Goal: Transaction & Acquisition: Purchase product/service

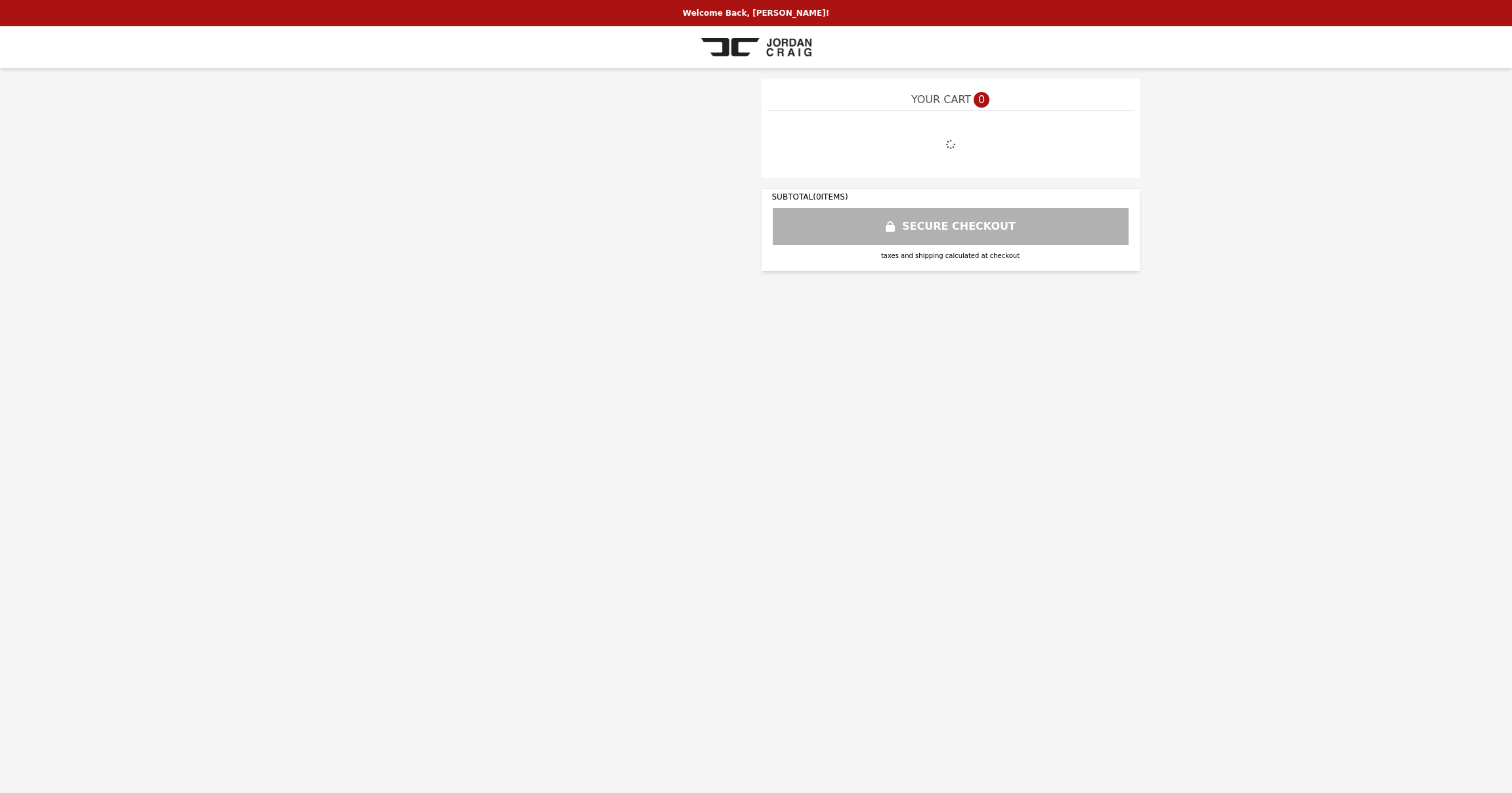
select select "**********"
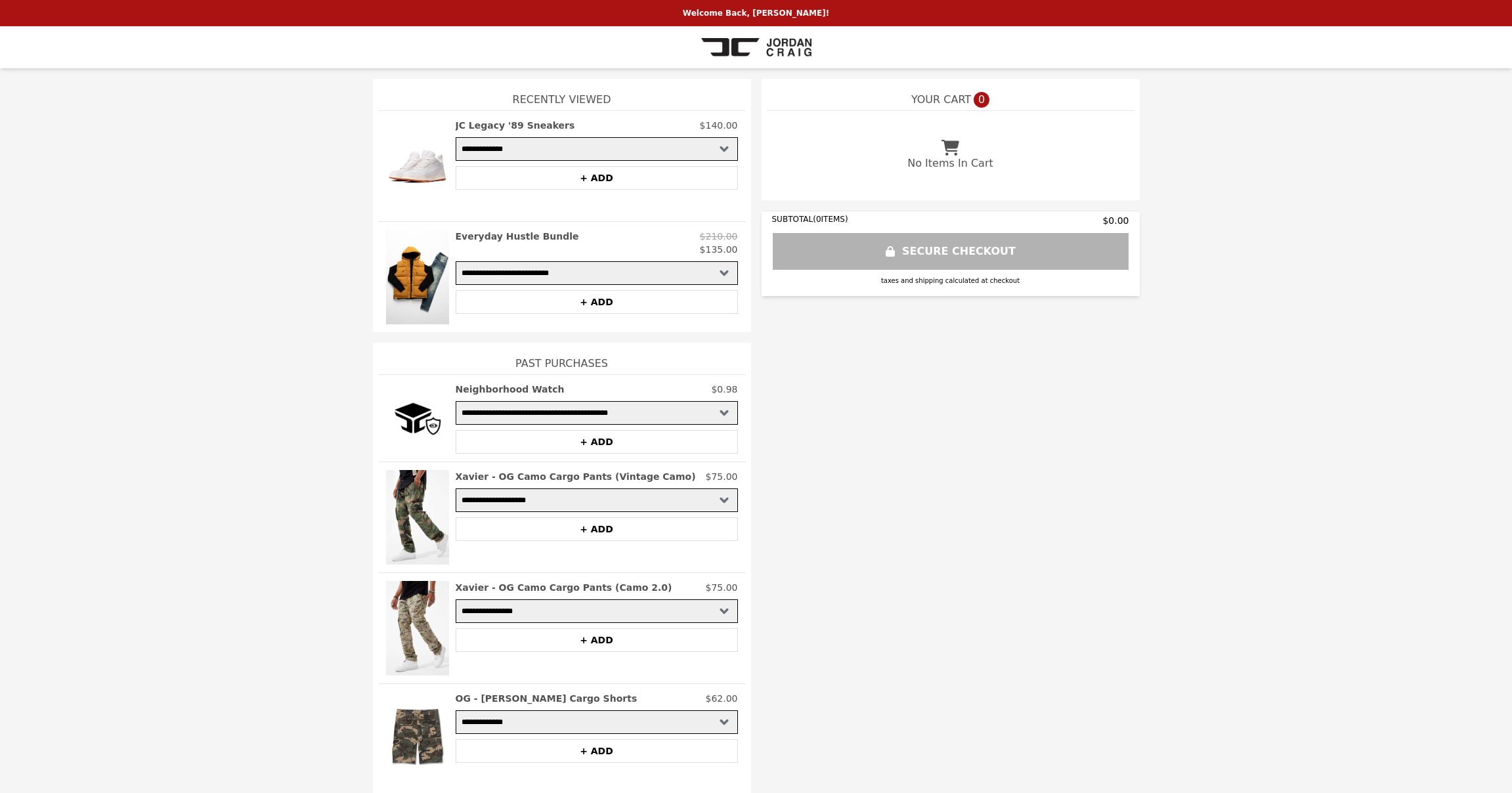
click at [434, 165] on img at bounding box center [417, 165] width 63 height 95
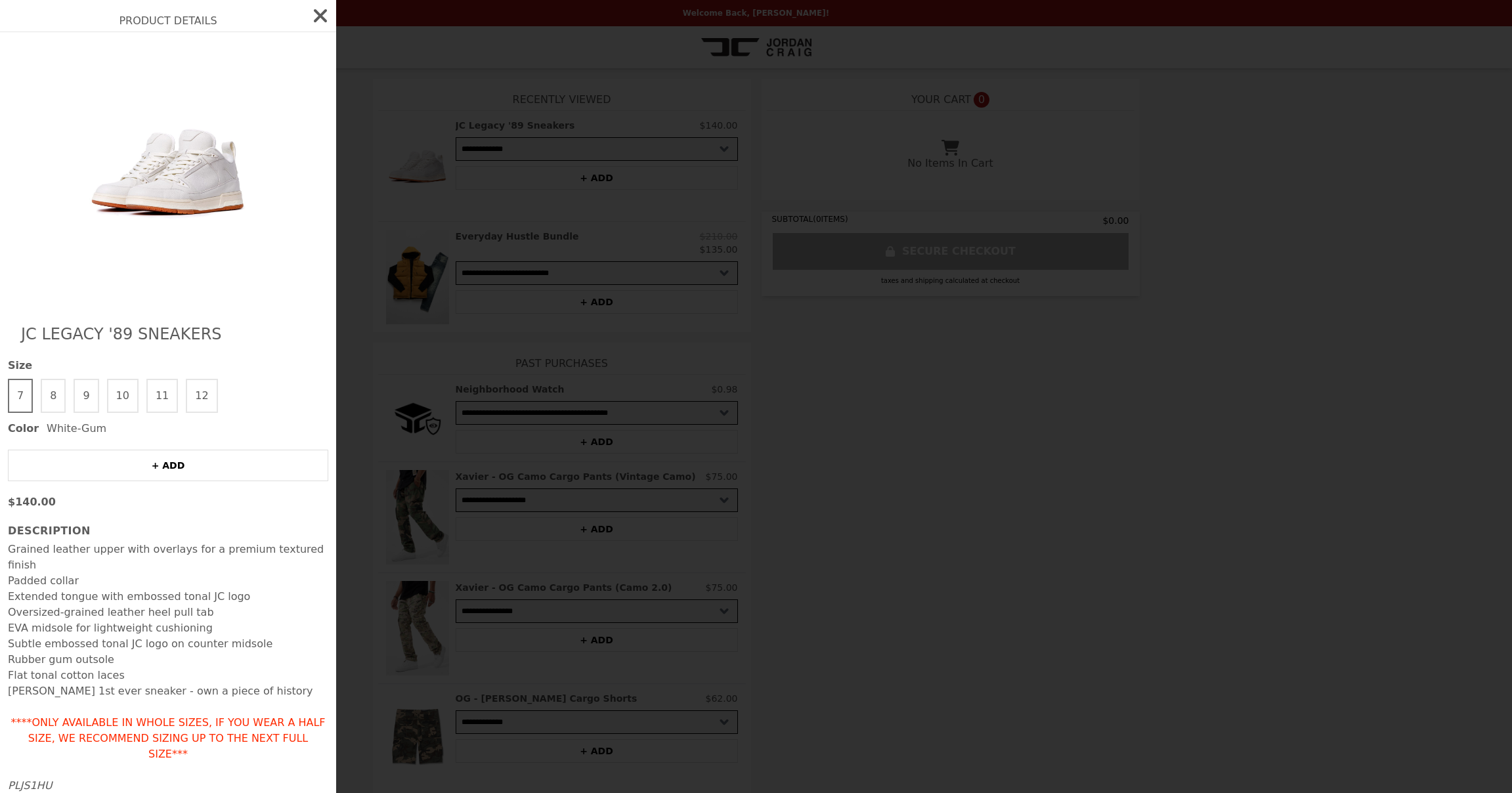
click at [186, 400] on button "12" at bounding box center [202, 395] width 32 height 34
click at [181, 201] on img at bounding box center [168, 171] width 241 height 252
click at [324, 15] on icon "button" at bounding box center [320, 15] width 21 height 21
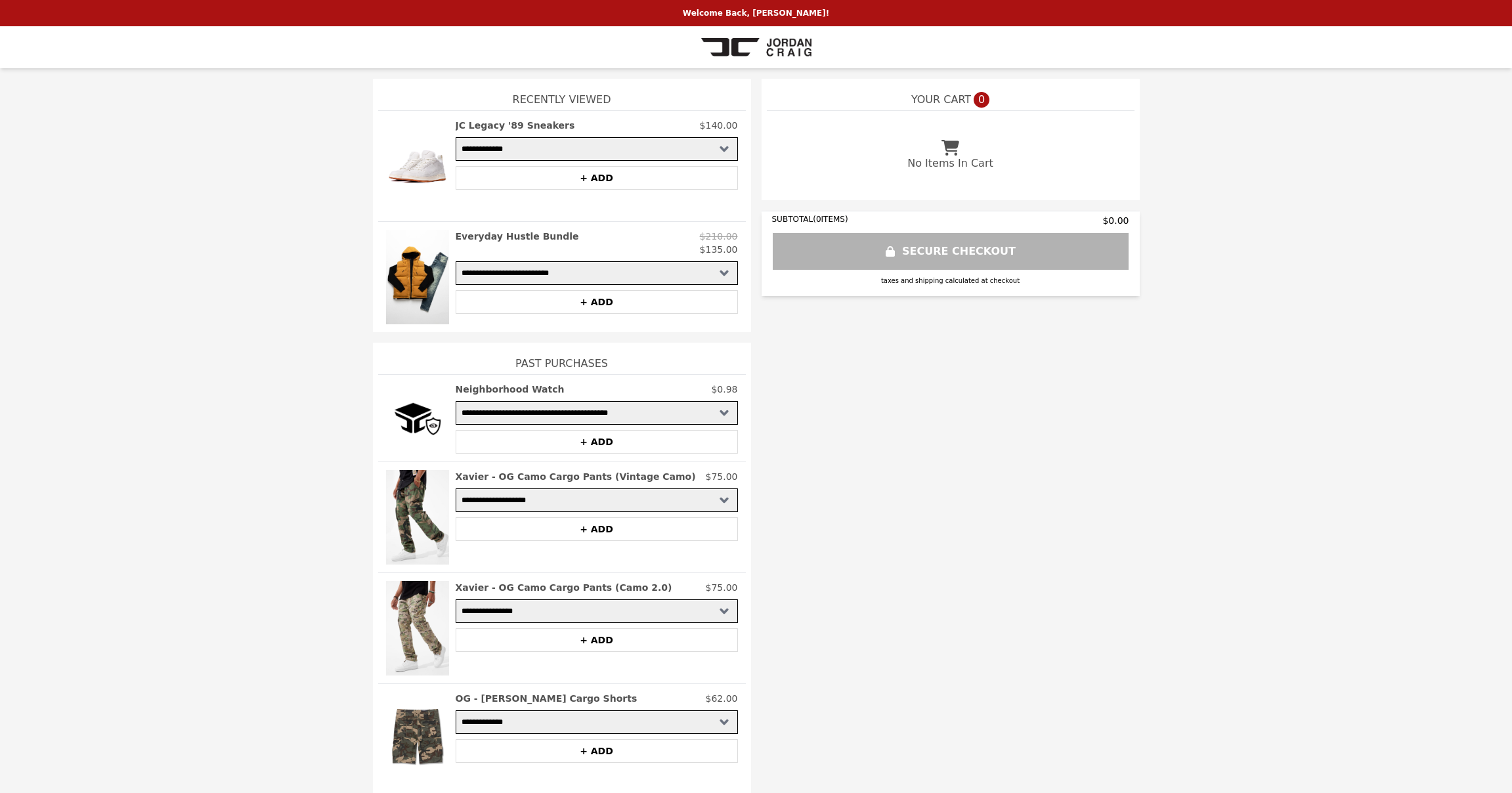
click at [423, 169] on img at bounding box center [417, 165] width 63 height 95
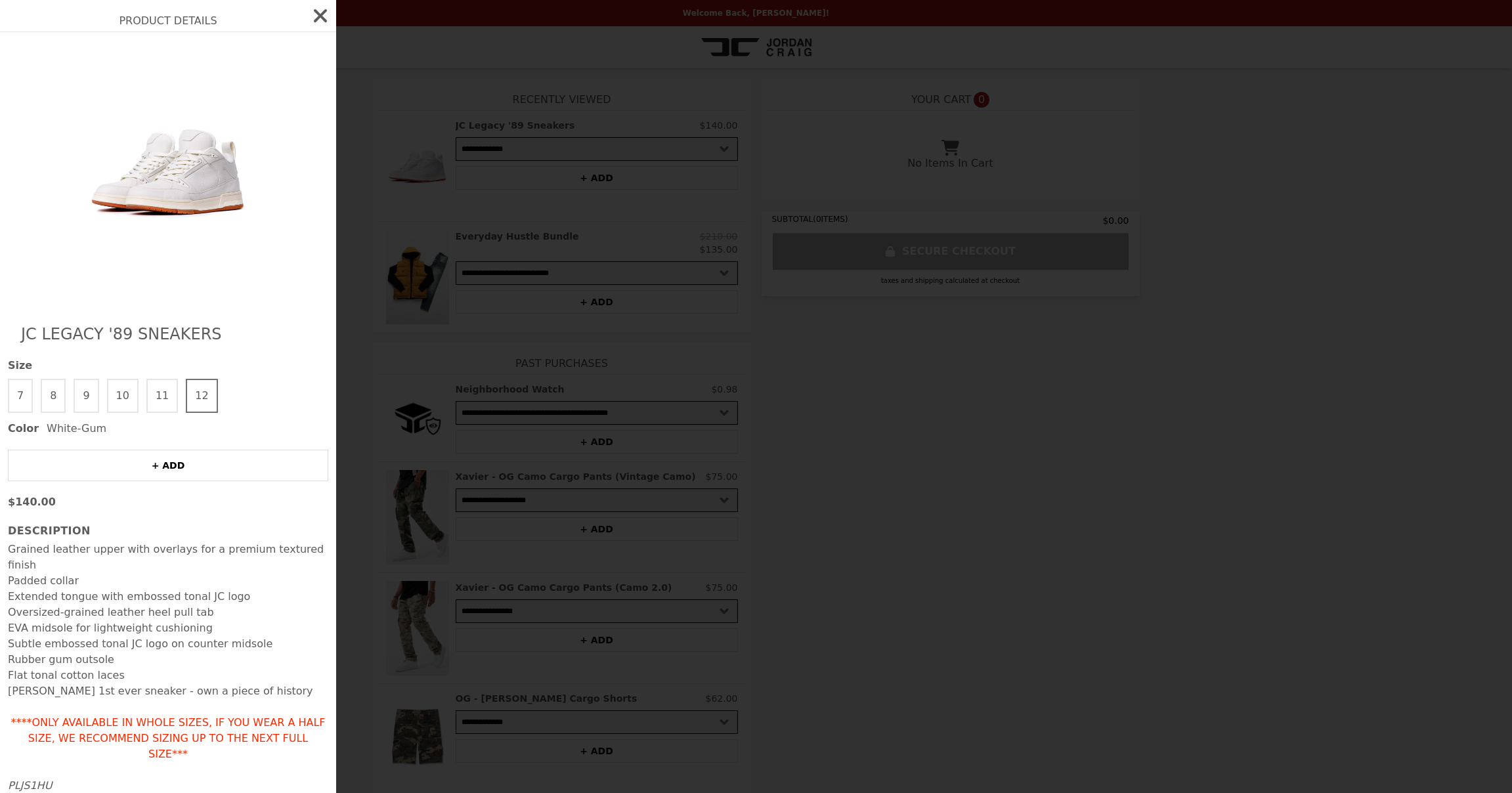
click at [183, 183] on img at bounding box center [168, 171] width 241 height 252
click at [412, 165] on div "Product Details JC Legacy '89 Sneakers Size 7 8 9 10 11 12 Color White-Gum + AD…" at bounding box center [756, 396] width 1512 height 793
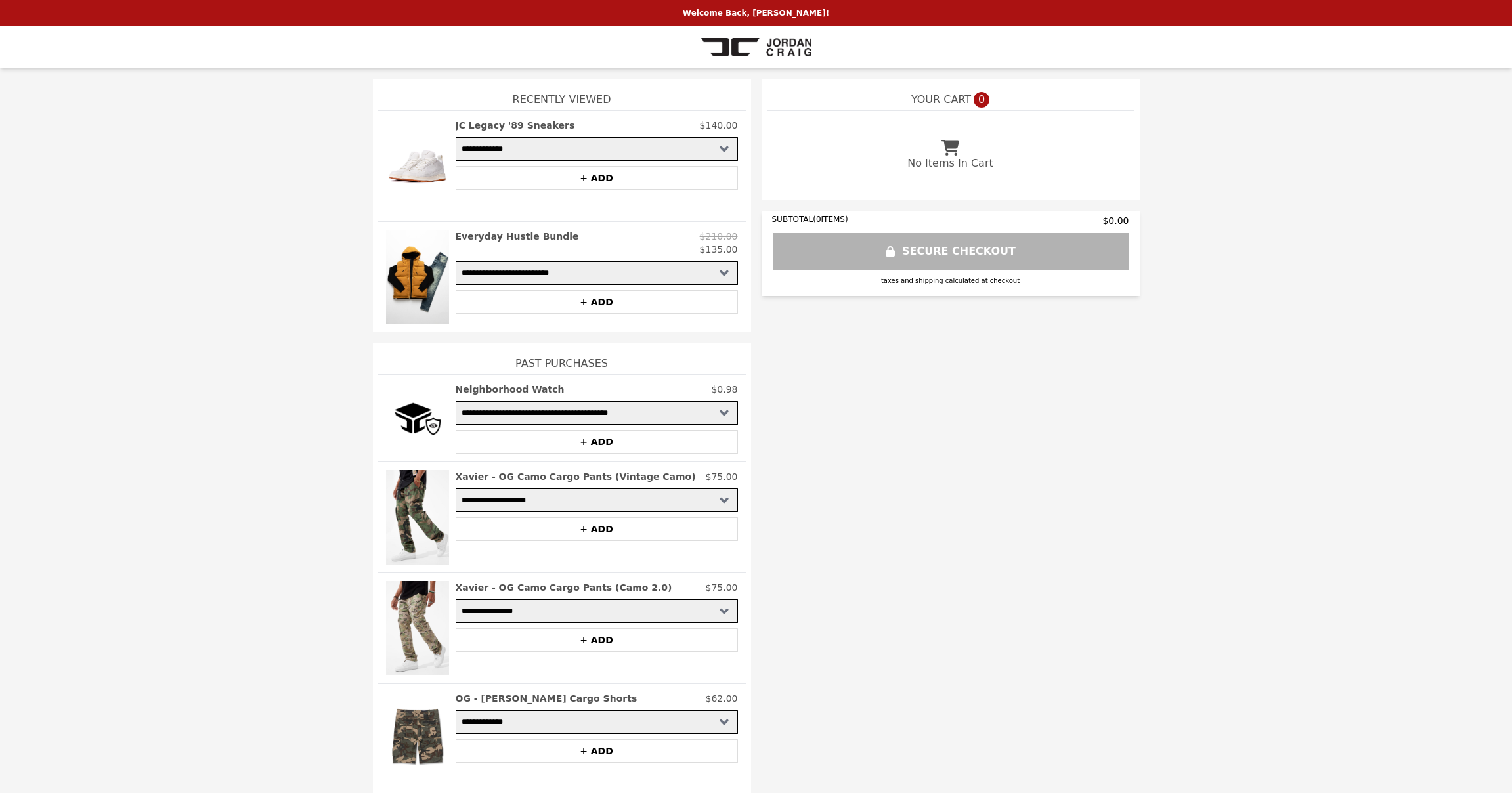
click at [789, 38] on img at bounding box center [756, 47] width 111 height 26
